Goal: Use online tool/utility: Utilize a website feature to perform a specific function

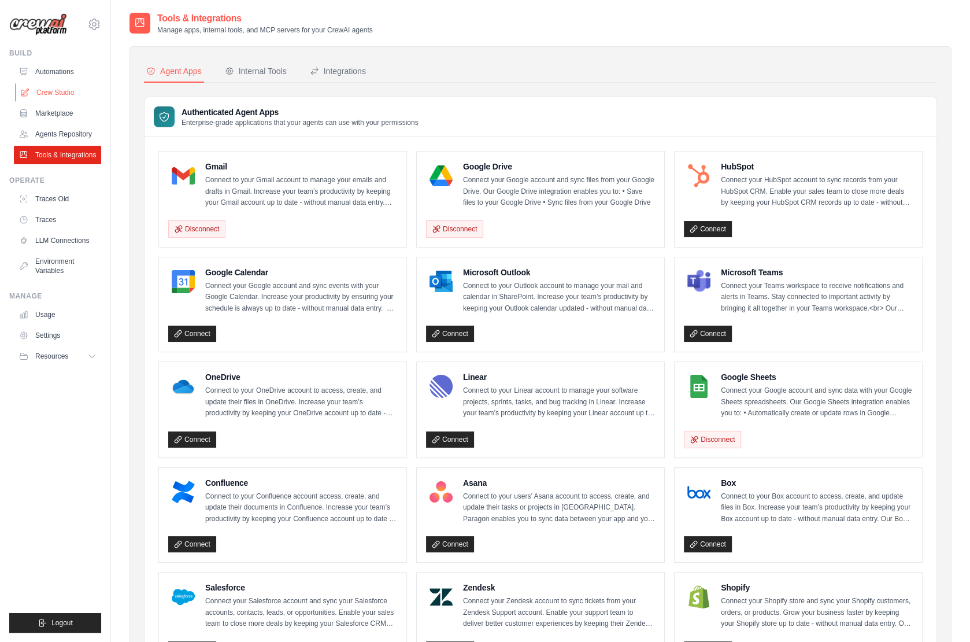
click at [40, 93] on link "Crew Studio" at bounding box center [58, 92] width 87 height 19
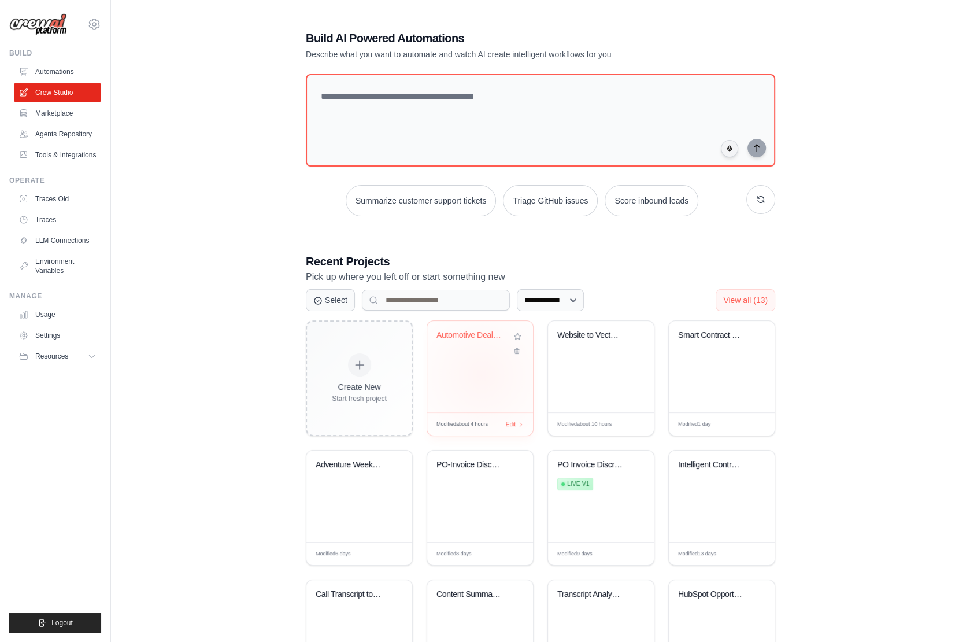
click at [482, 374] on div "Automotive Dealership Intelligence ..." at bounding box center [480, 366] width 106 height 91
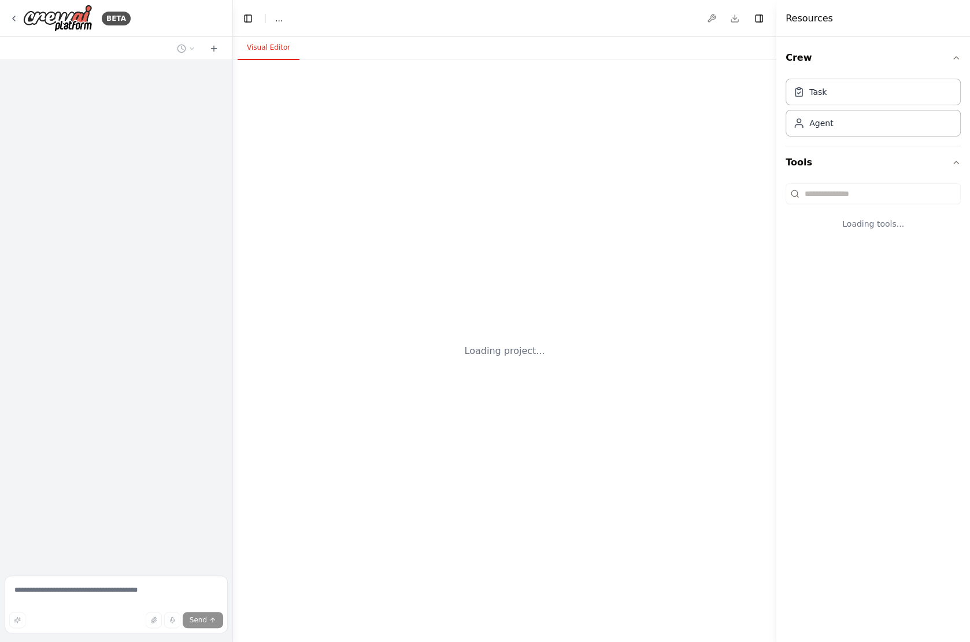
click at [607, 375] on div "Loading project..." at bounding box center [505, 351] width 544 height 582
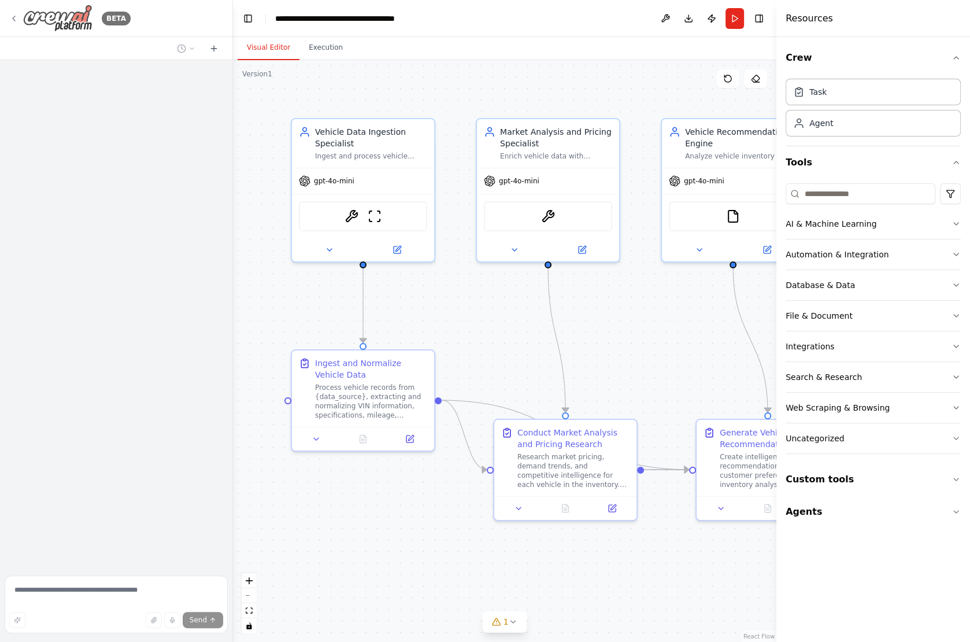
scroll to position [1630, 0]
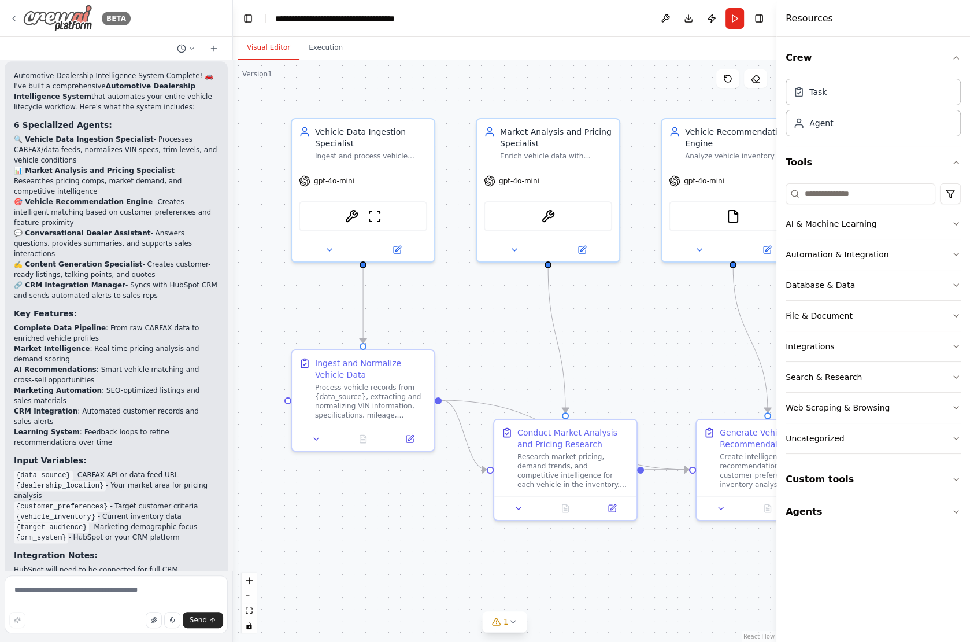
click at [28, 12] on img at bounding box center [57, 18] width 69 height 27
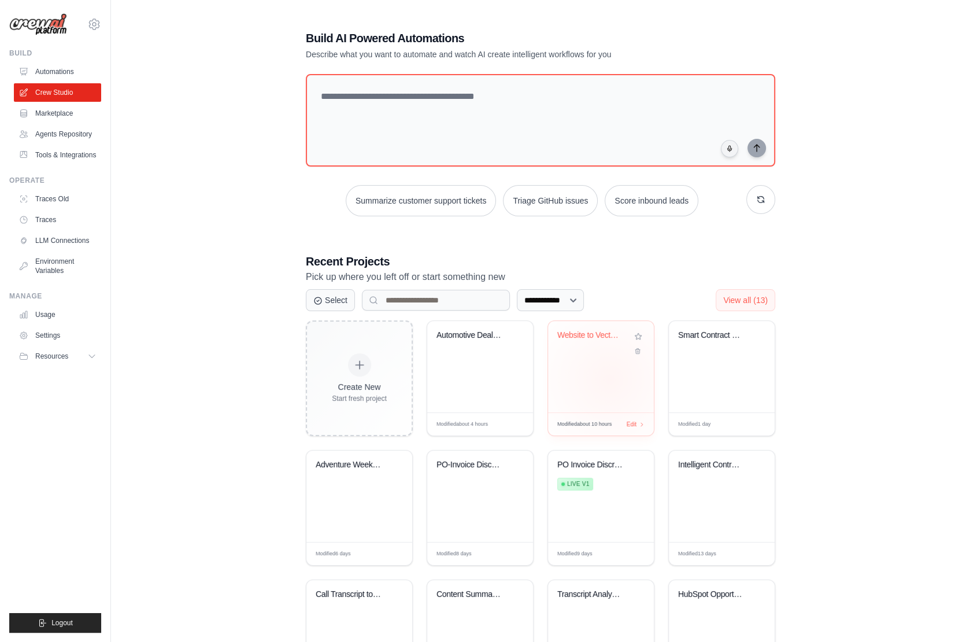
click at [610, 378] on div "Website to Vector Database Pipeline" at bounding box center [601, 366] width 106 height 91
